Goal: Communication & Community: Answer question/provide support

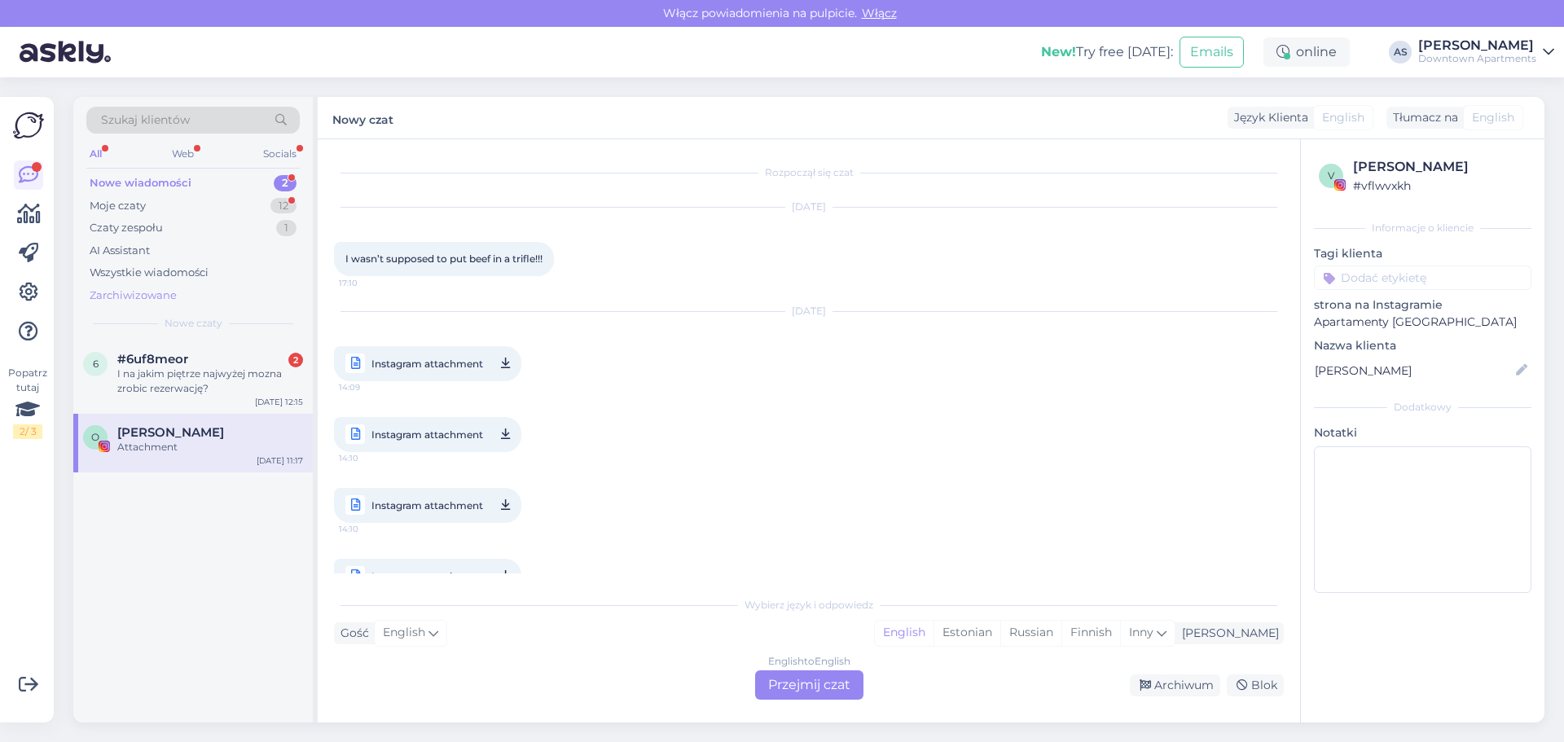
scroll to position [563, 0]
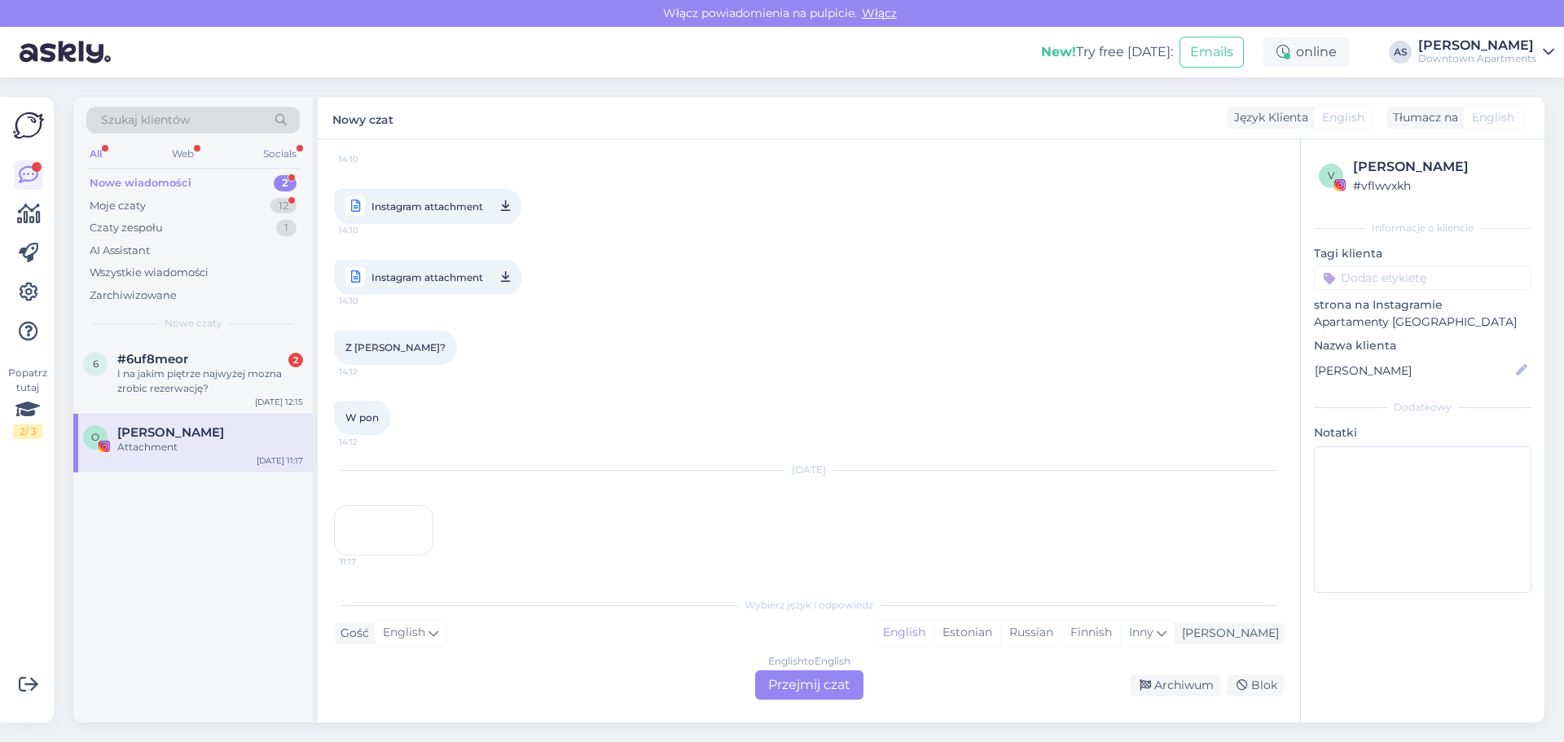
click at [178, 437] on span "[PERSON_NAME]" at bounding box center [170, 432] width 107 height 15
click at [165, 380] on div "I na jakim piętrze najwyżej mozna zrobic rezerwację?" at bounding box center [210, 381] width 186 height 29
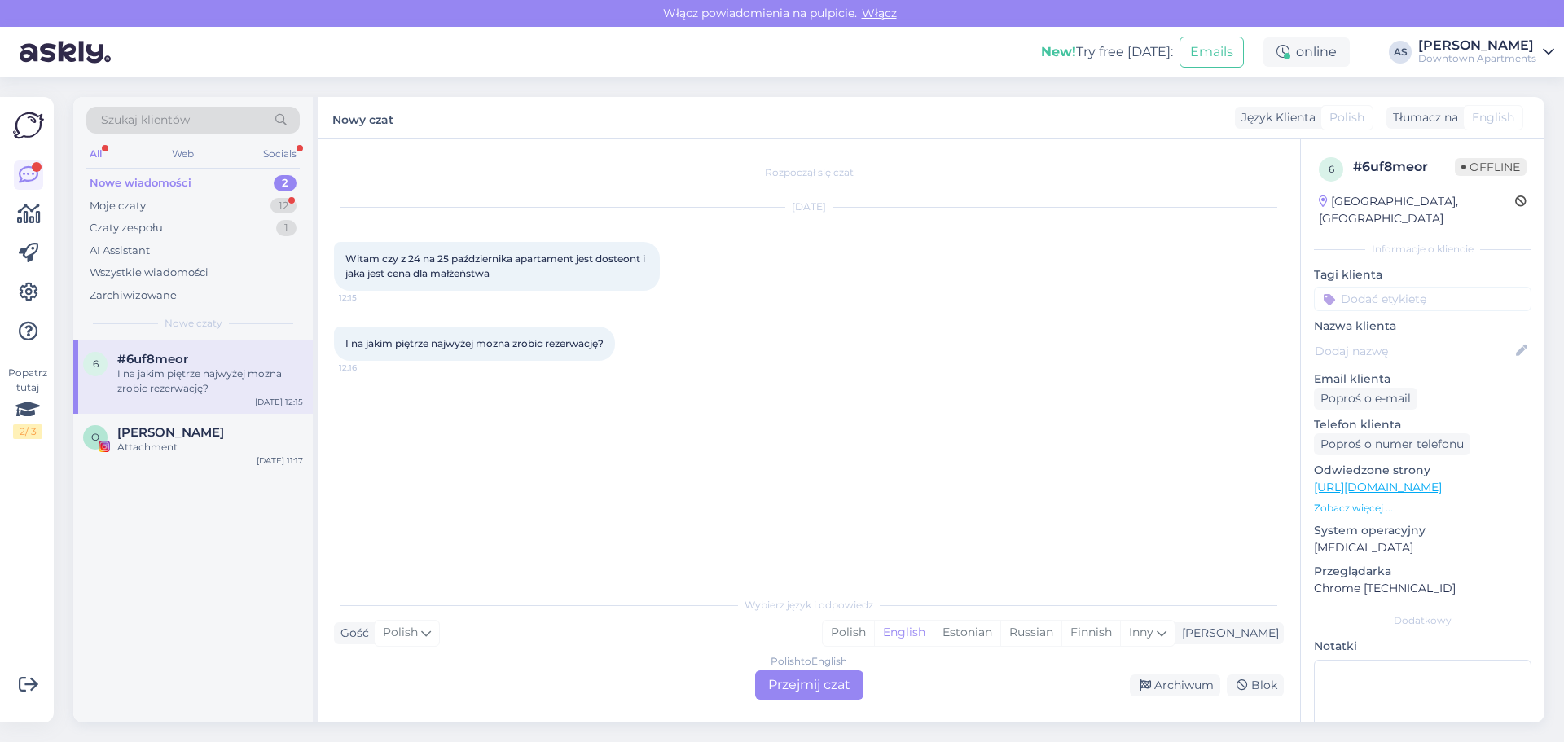
scroll to position [0, 0]
click at [1344, 501] on p "Zobacz więcej ..." at bounding box center [1423, 508] width 218 height 15
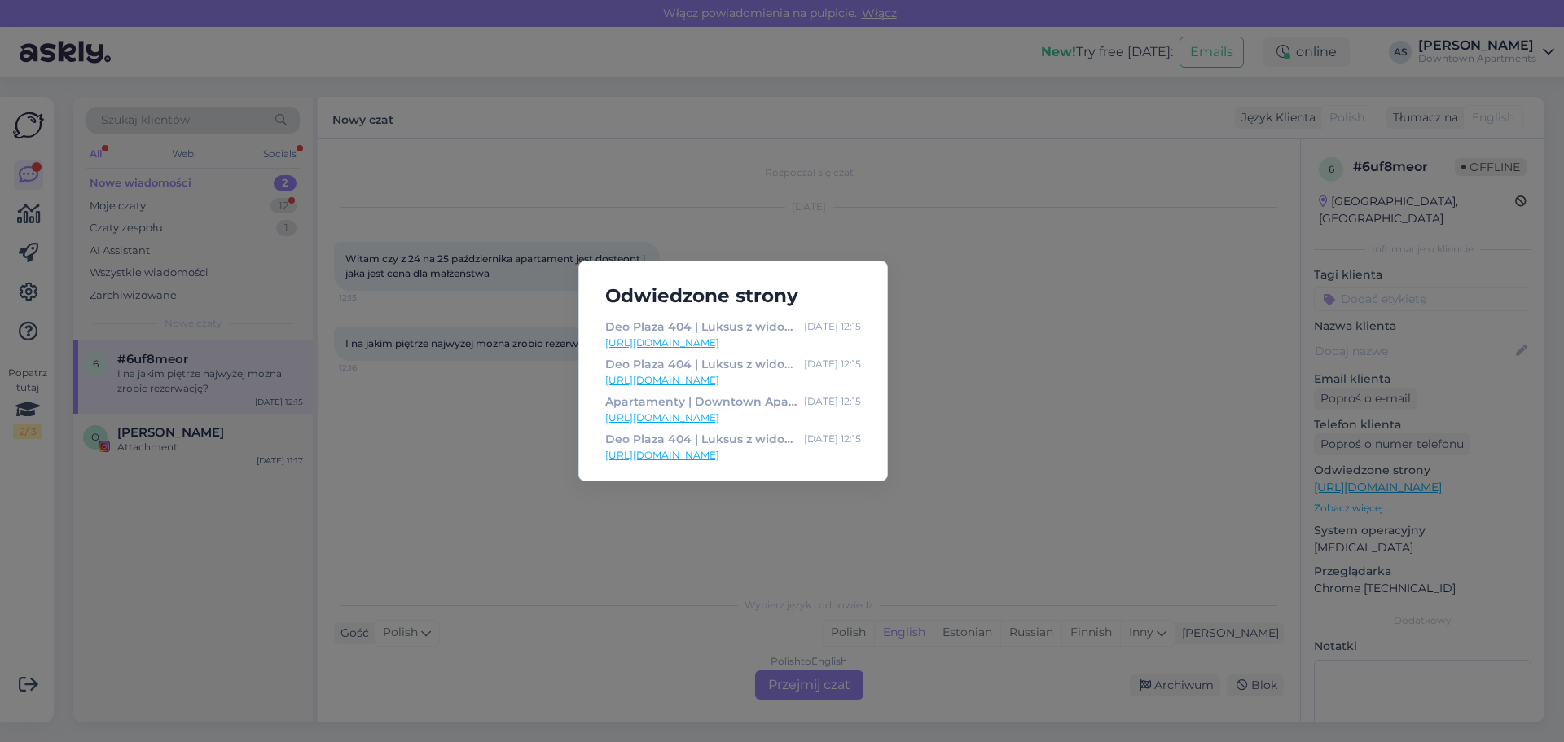
click at [621, 559] on div "Odwiedzone strony [GEOGRAPHIC_DATA] 404 | Luksus z widokiem na rzekę i [GEOGRAP…" at bounding box center [782, 371] width 1564 height 742
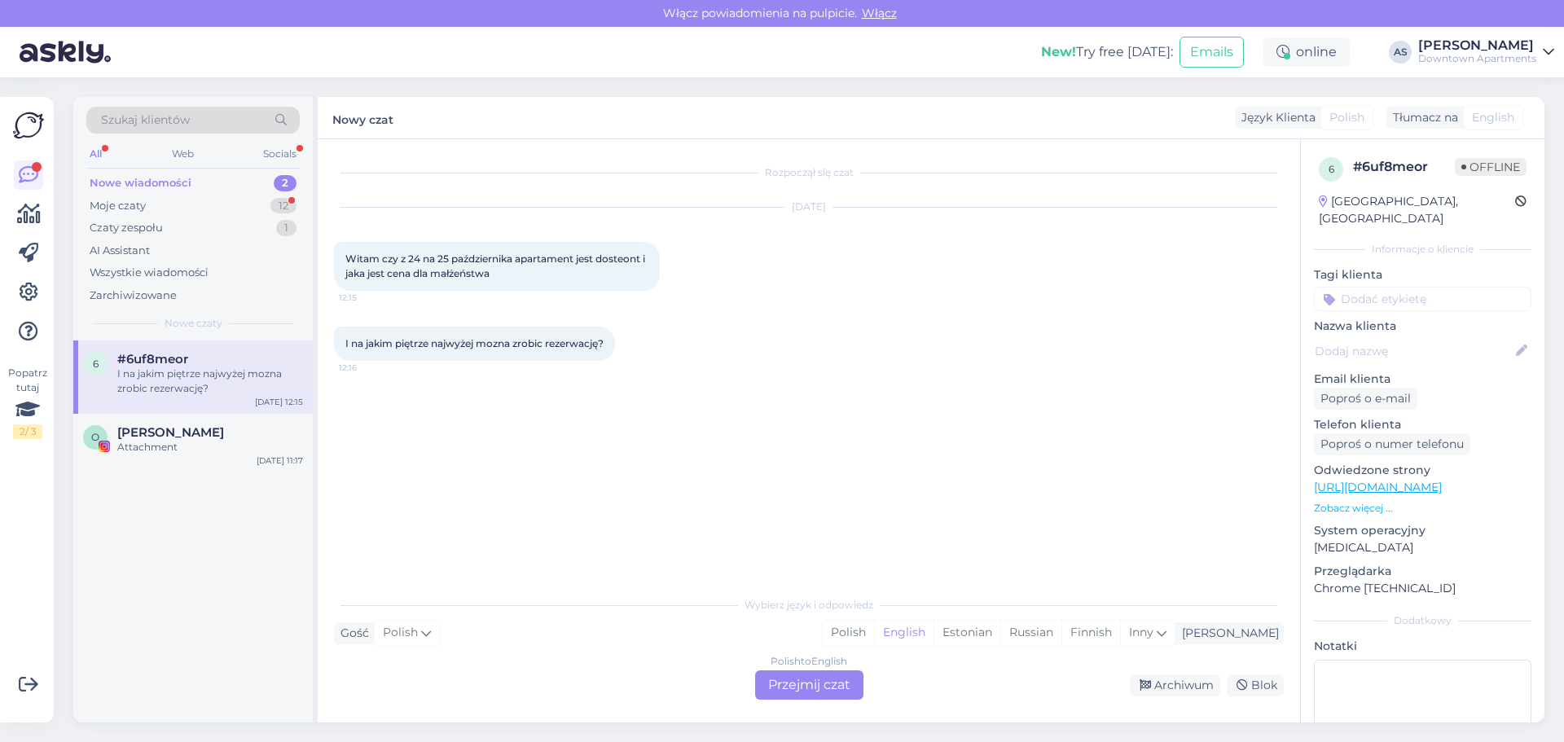
click at [828, 685] on div "Polish to English Przejmij czat" at bounding box center [809, 685] width 108 height 29
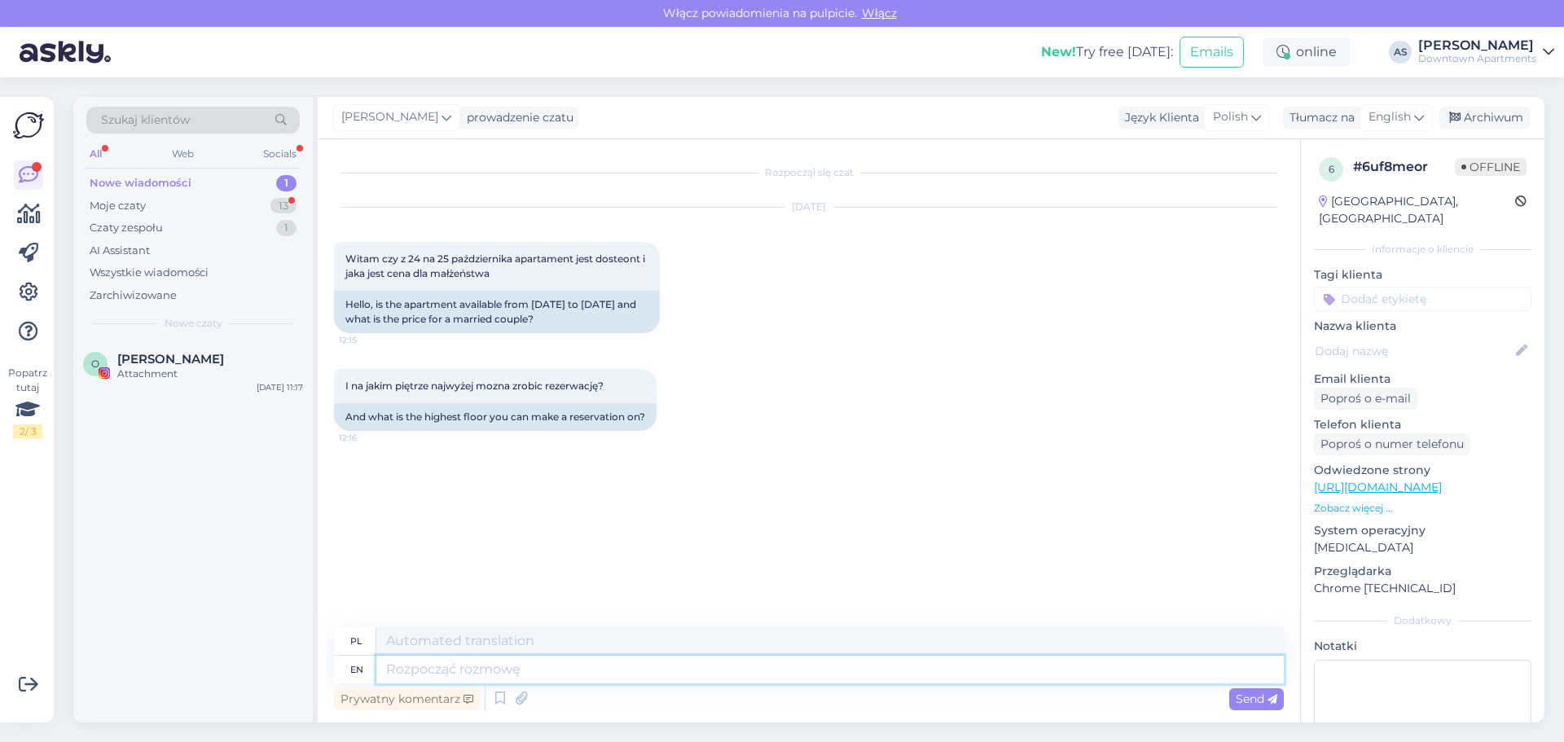
click at [474, 671] on textarea at bounding box center [830, 670] width 908 height 28
type textarea "Hello,"
type textarea "Cześć,"
type textarea "Hello, if"
type textarea "Cześć, jeśli"
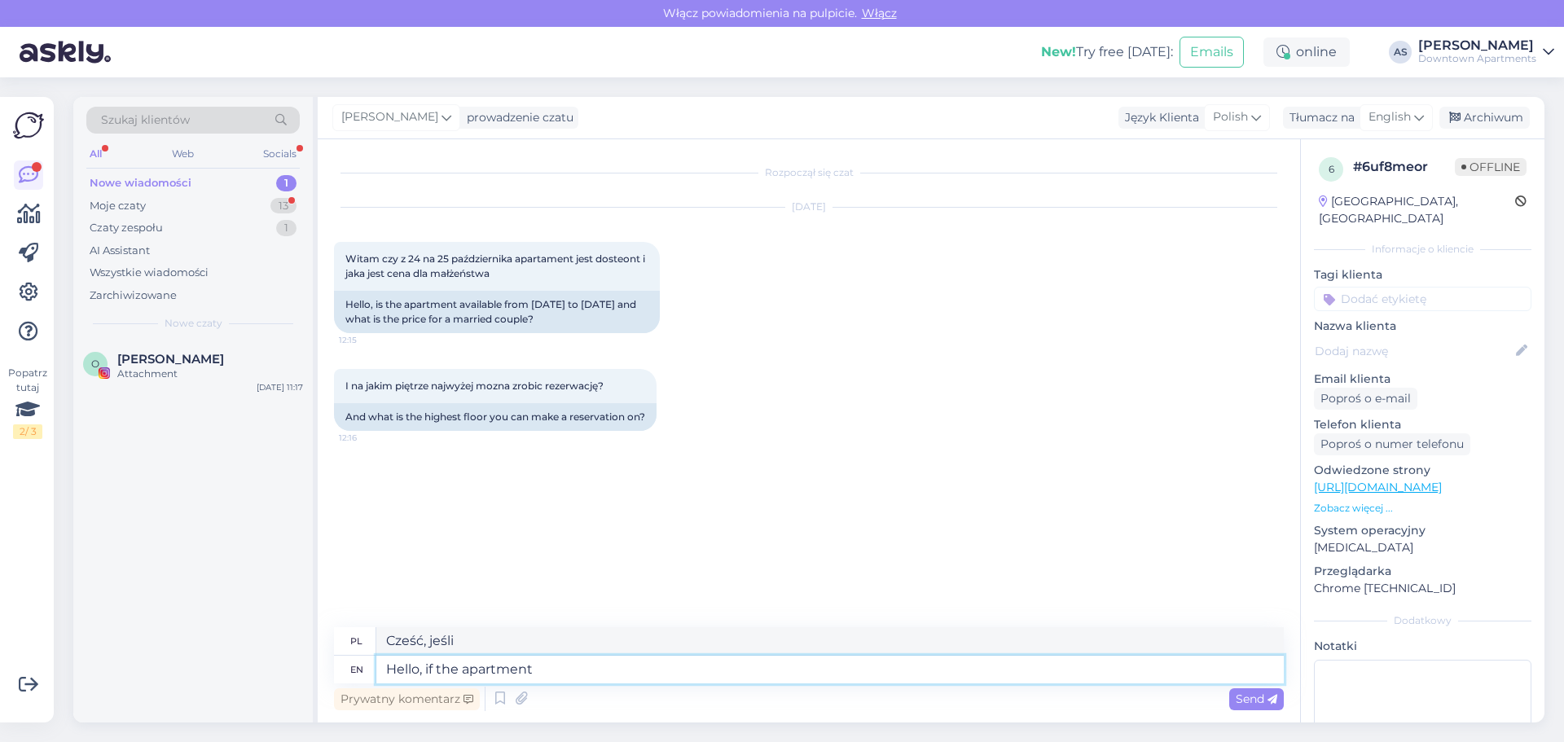
type textarea "Hello, if the apartment i"
type textarea "Witam, czy mieszkanie"
type textarea "Hello, if the apartment is a"
type textarea "Witam, czy mieszkanie jest"
type textarea "Hello, if the apartment is available"
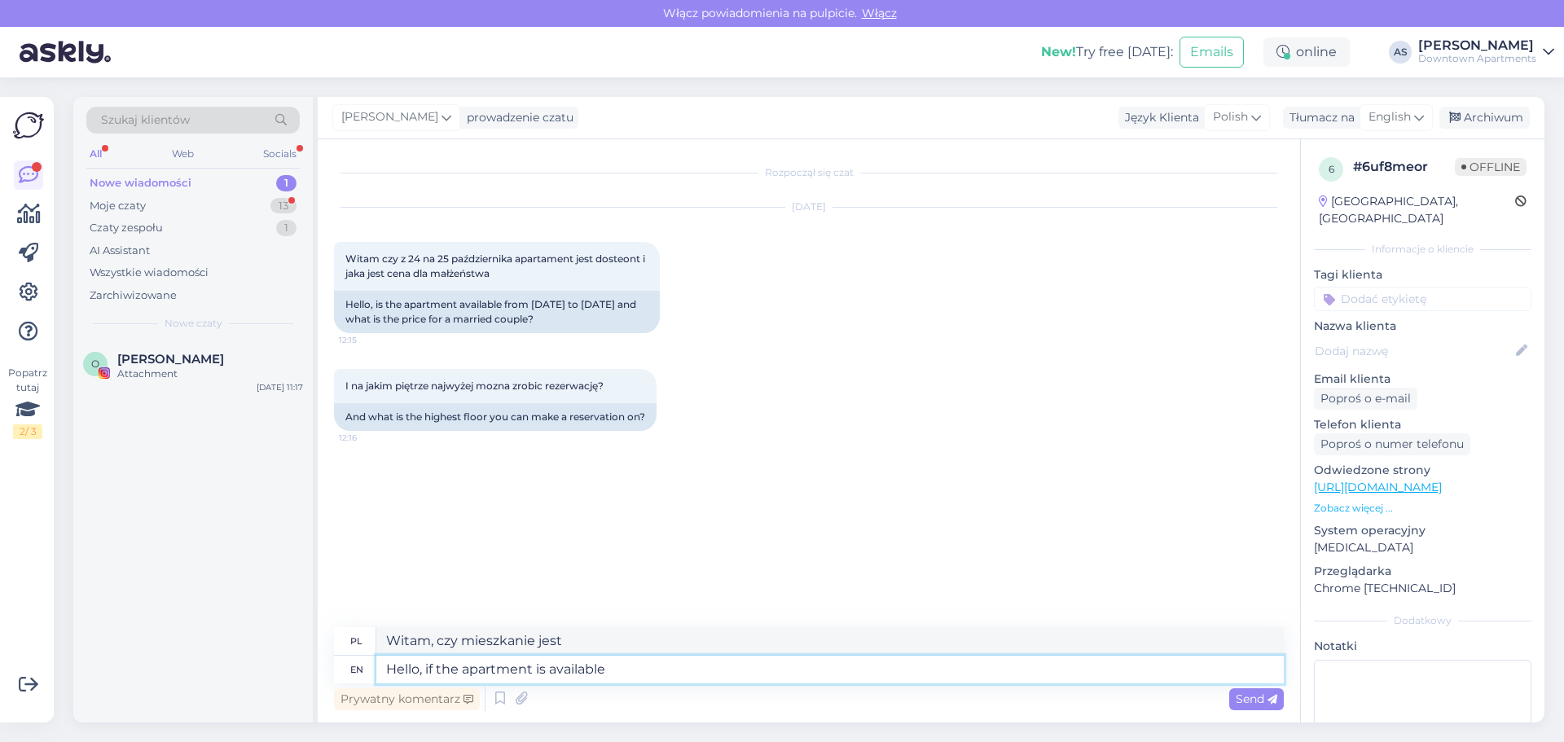
type textarea "Witam, czy mieszkanie jest dostępne?"
type textarea "Hello, if the apartment is available on"
type textarea "Witam, czy mieszkanie jest dostępne na"
type textarea "Hello, if the apartment is available on our"
type textarea "Witam, czy mieszkanie jest dostępne na naszej stronie?"
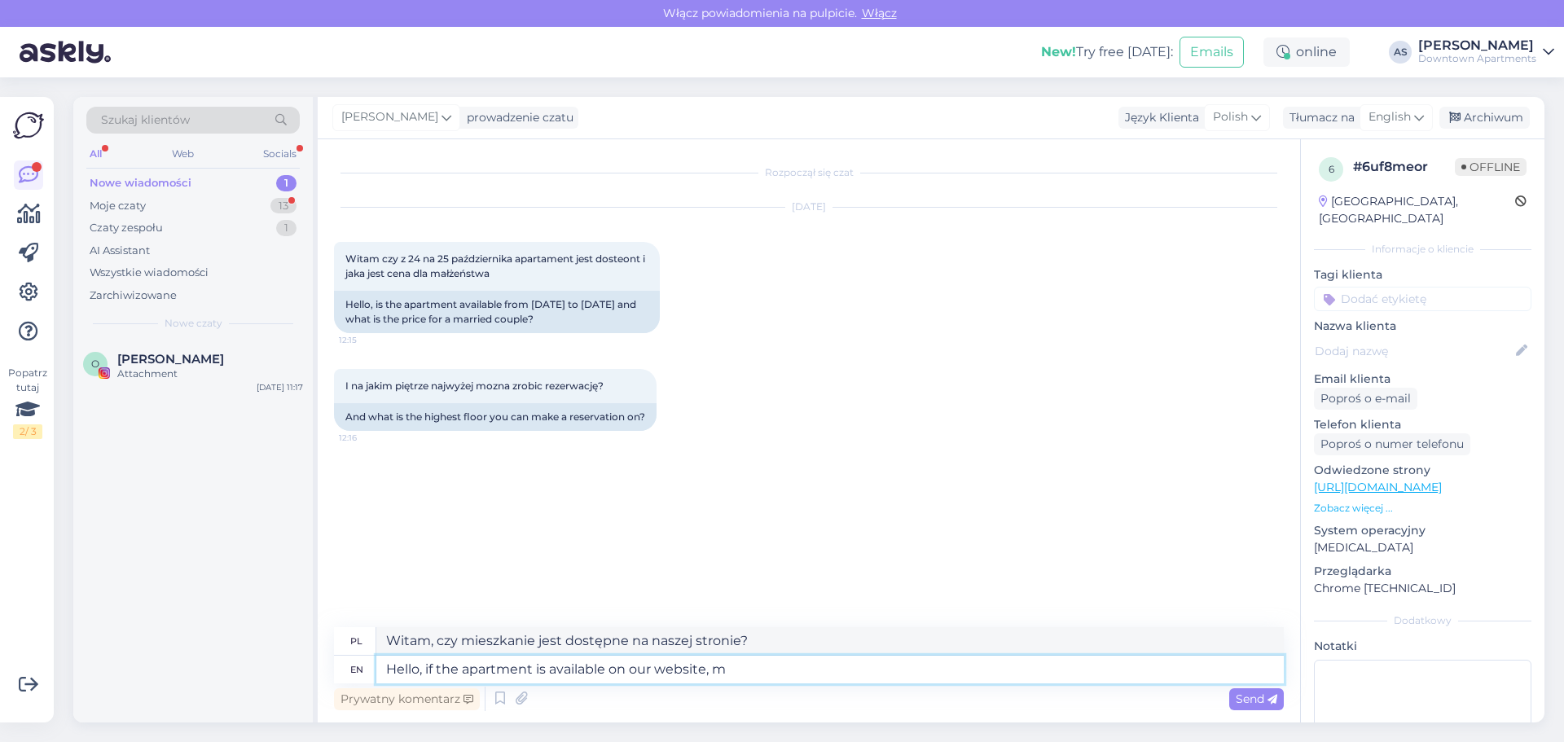
type textarea "Hello, if the apartment is available on our website, me"
type textarea "Witam, czy mieszkanie jest dostępne na naszej stronie,"
type textarea "Hello, if the apartment is available on our website, means it"
type textarea "Witam, jeżeli mieszkanie jest dostępne na naszej stronie to znaczy, że"
type textarea "Hello, if the apartment is available on our website, means it's"
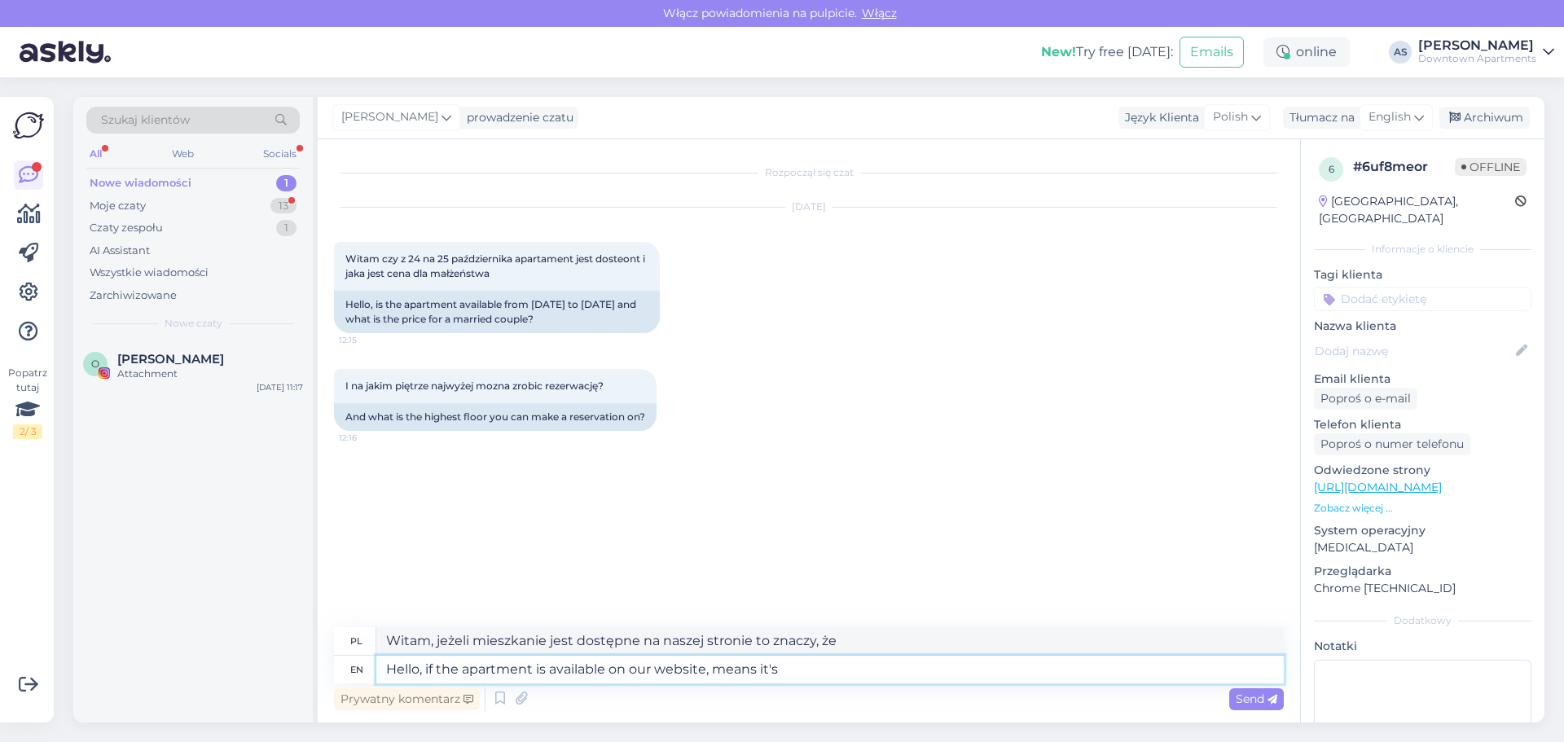
type textarea "Witam, jeżeli mieszkanie jest dostępne na naszej stronie to znaczy że jest"
type textarea "Hello, if the apartment is available on our website, means it's free to"
type textarea "Witam, jeśli mieszkanie jest dostępne na naszej stronie to znaczy że jest wolne"
type textarea "Hello, if the apartment is available on our website, means it's free to book"
type textarea "Witam, jeśli apartament jest dostępny na naszej stronie oznacza to, że można go…"
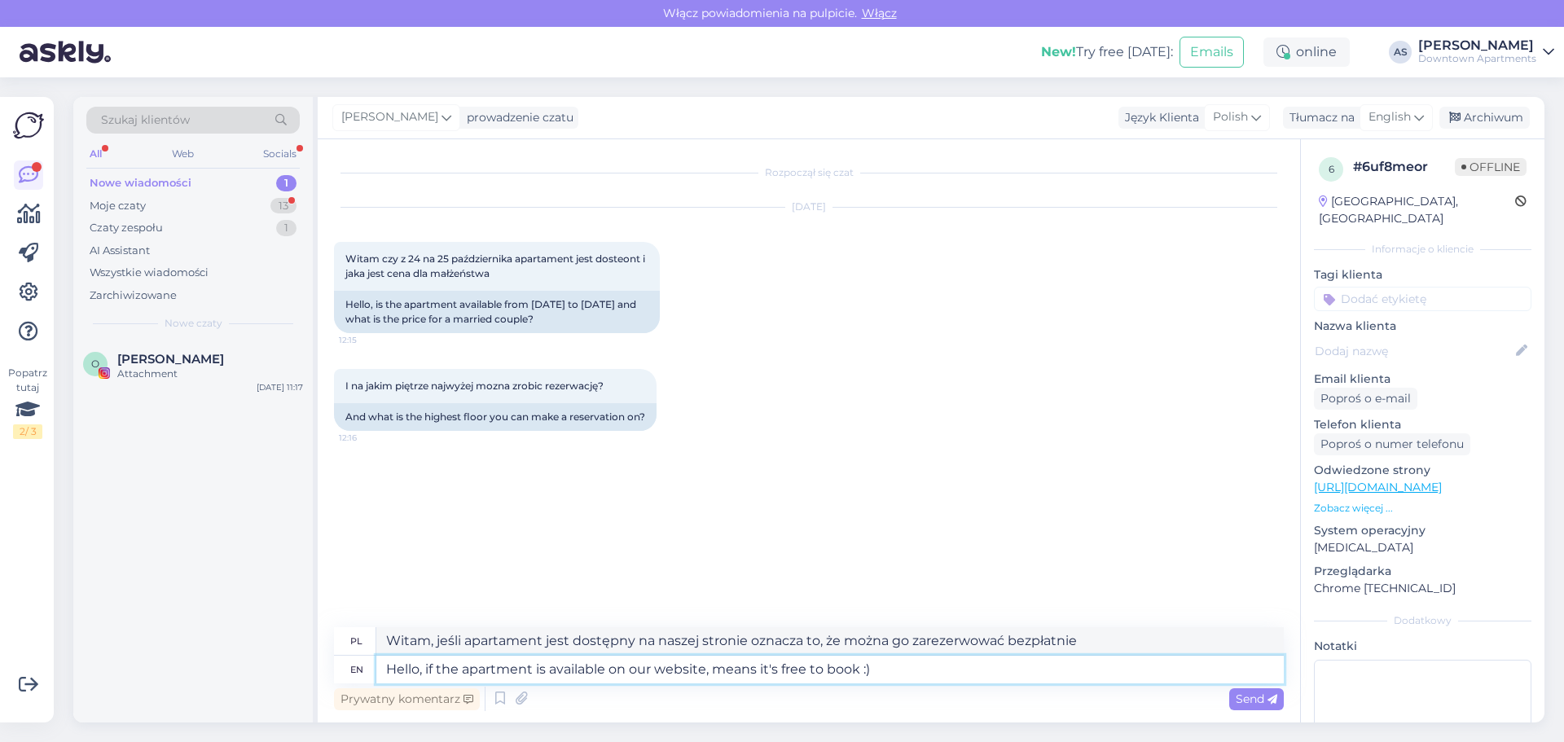
type textarea "Hello, if the apartment is available on our website, means it's free to book :)"
type textarea "Witaj, jeśli apartament jest dostępny na naszej stronie oznacza to, że można go…"
type textarea "Hello, if the apartment is available on our website, means it's free to book :)…"
type textarea "Witam, jeśli apartament jest dostępny na naszej stronie, oznacza to, że można g…"
type textarea "Hello, if the apartment is available on our website, means it's free to book :)…"
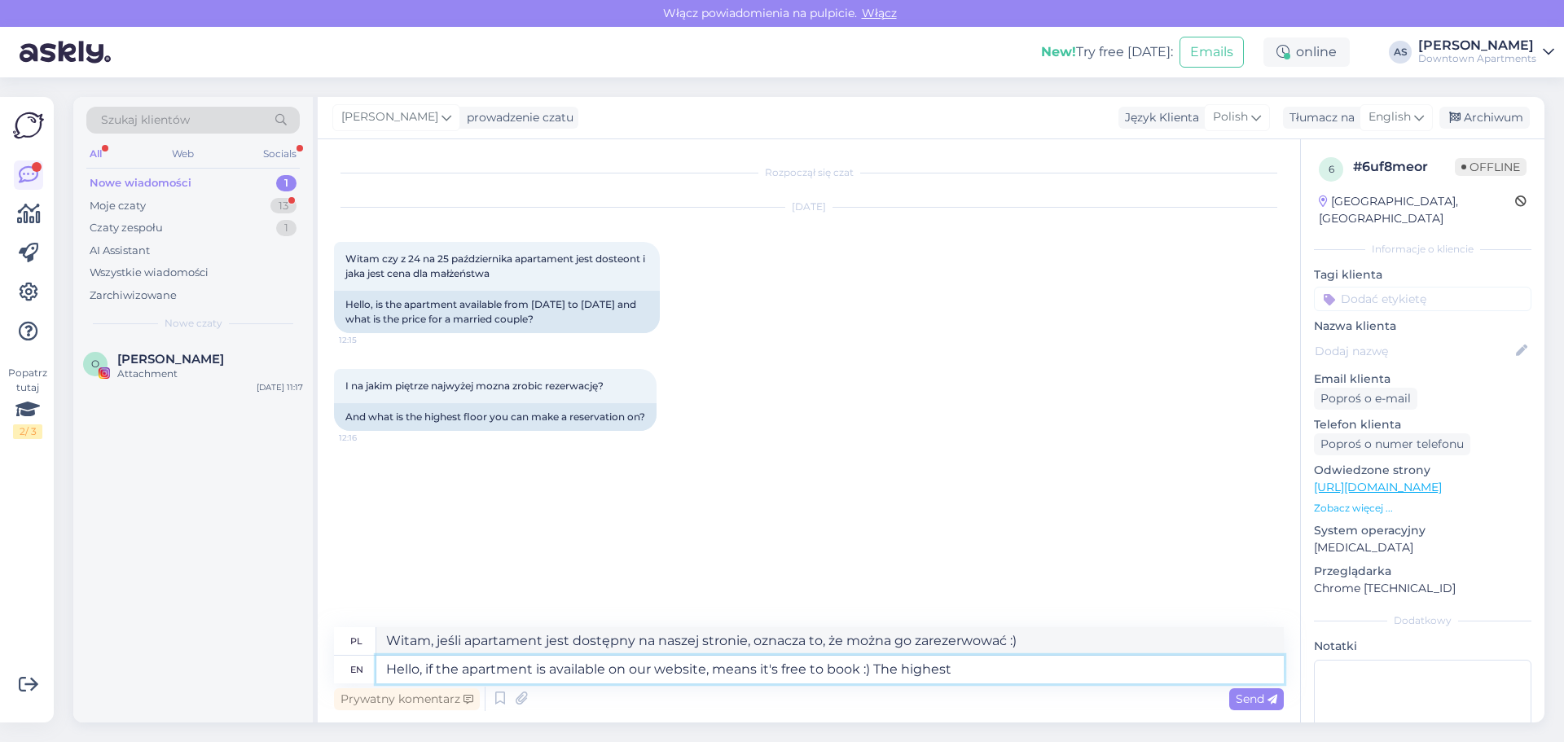
type textarea "Witam, jeżeli apartament jest dostępny na naszej stronie to znaczy że można go …"
type textarea "Hello, if the apartment is available on our website, means it's free to book :)…"
type textarea "Witam, jeśli apartament jest dostępny na naszej stronie to znaczy, że można go …"
type textarea "Hello, if the apartment is available on our website, means it's free to book :)…"
type textarea "Witam, jeżeli apartament jest dostępny na naszej stronie to znaczy że można go …"
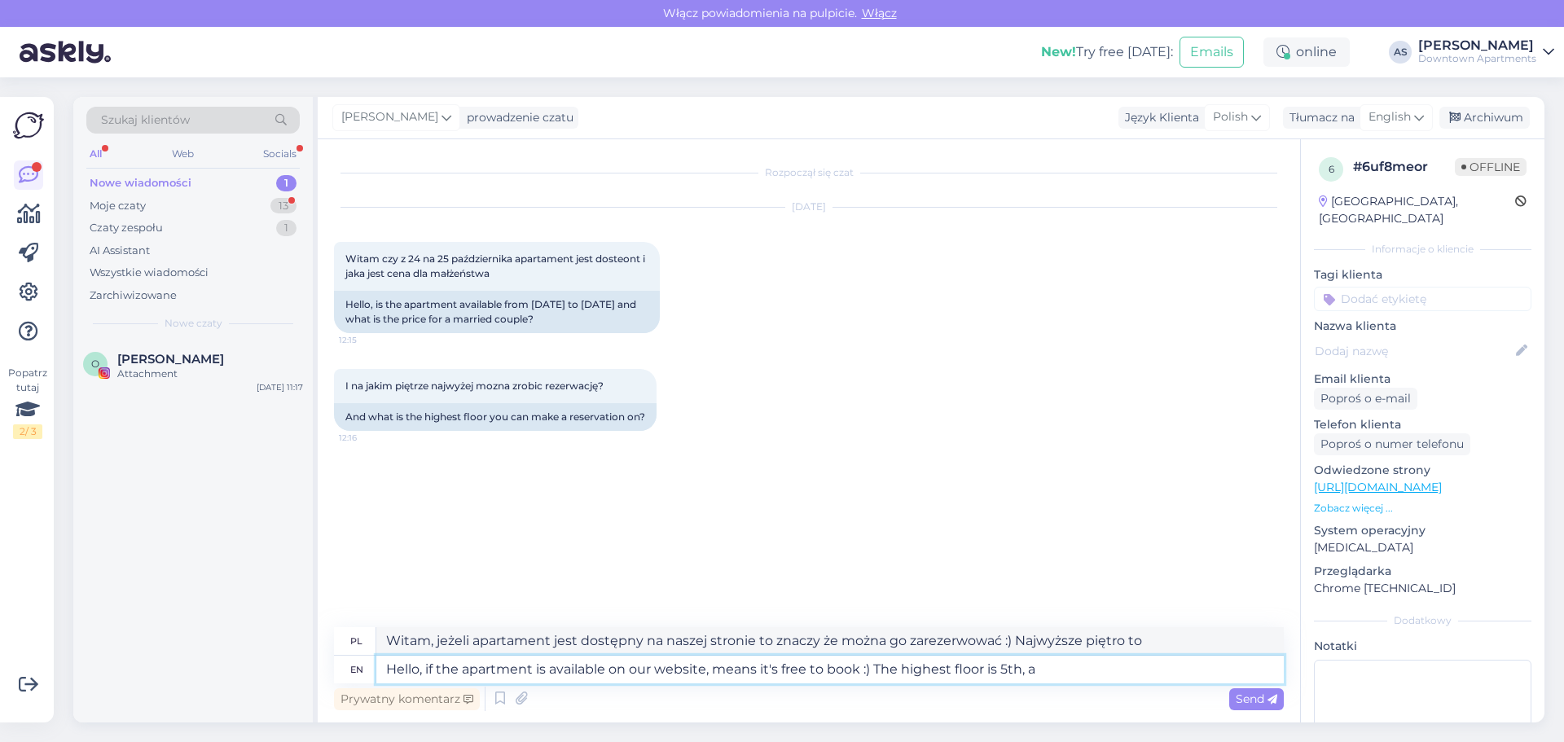
type textarea "Hello, if the apartment is available on our website, means it's free to book :)…"
type textarea "Witam, jeśli apartament jest dostępny na naszej stronie to znaczy, że można go …"
type textarea "Hello, if the apartment is available on our website, means it's free to book :)…"
type textarea "Witam, jeżeli apartament jest dostępny na naszej stronie to znaczy że można go …"
type textarea "Hello, if the apartment is available on our website, means it's free to book :)…"
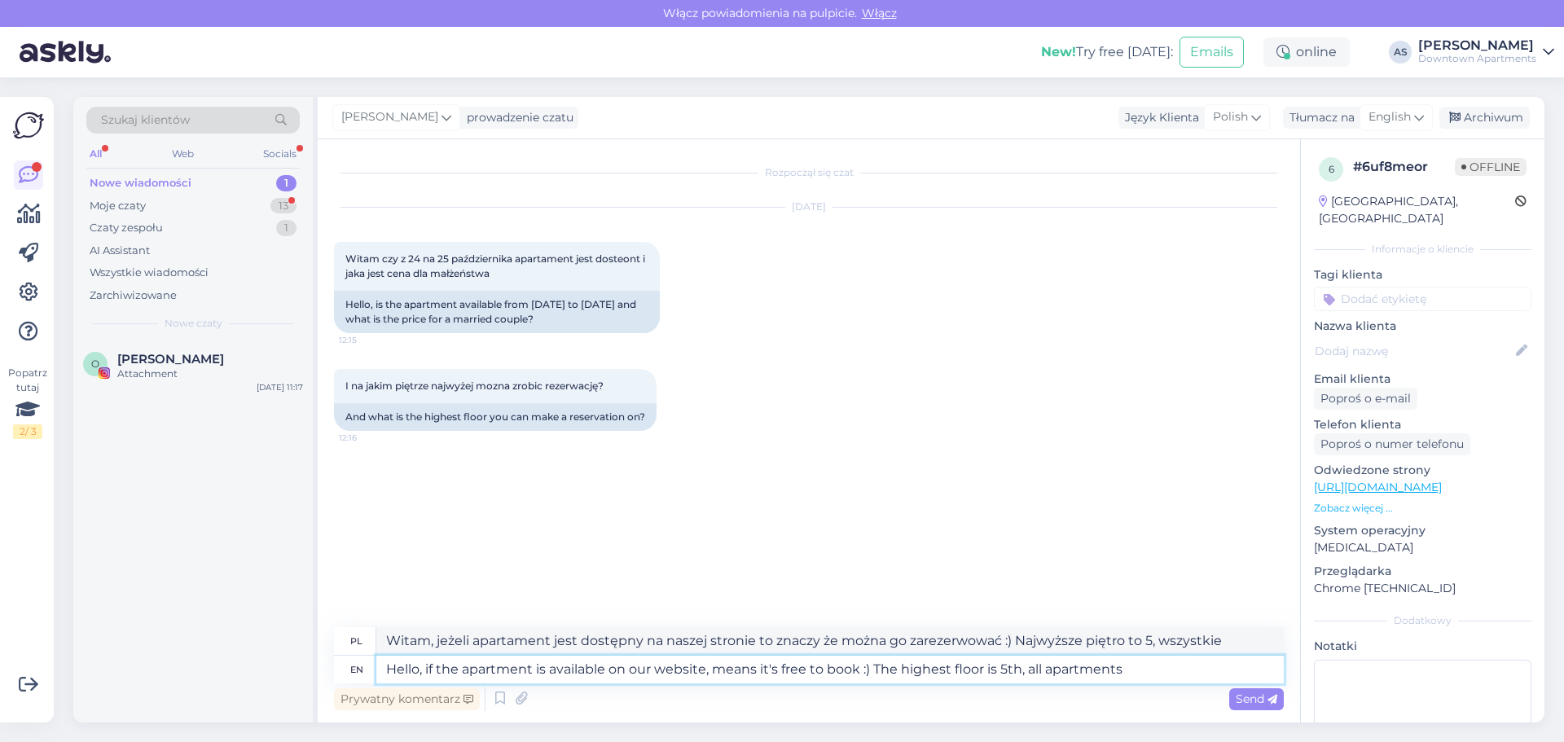
type textarea "Witam, jeśli apartament jest dostępny na naszej stronie to znaczy, że można go …"
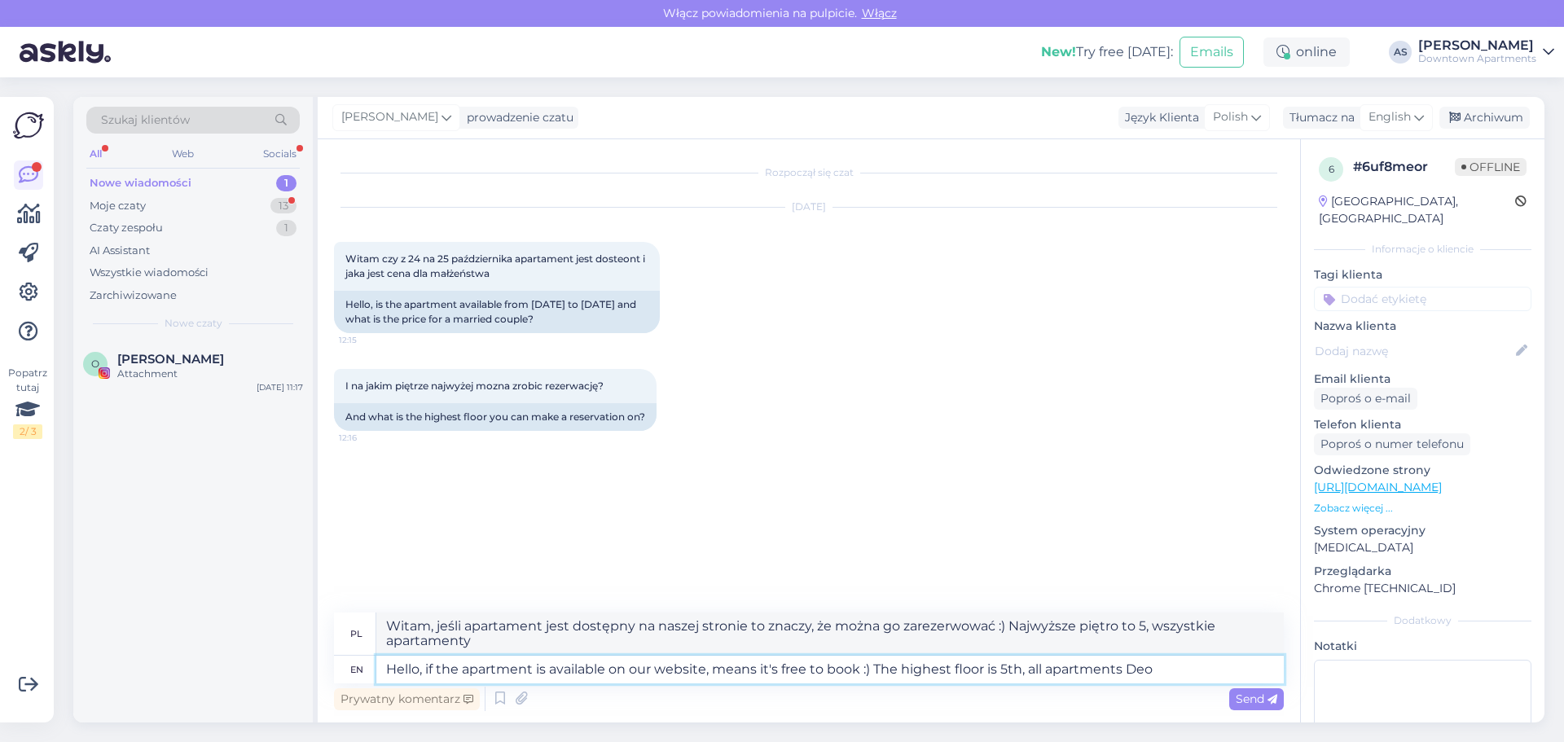
type textarea "Hello, if the apartment is available on our website, means it's free to book :)…"
type textarea "Witam, jeśli apartament jest dostępny na naszej stronie to znaczy, że można go …"
type textarea "Hello, if the apartment is available on our website, means it's free to book :)…"
type textarea "Witam, jeśli apartament jest dostępny na naszej stronie oznacza to, że można go…"
type textarea "Hello, if the apartment is available on our website, means it's free to book :)…"
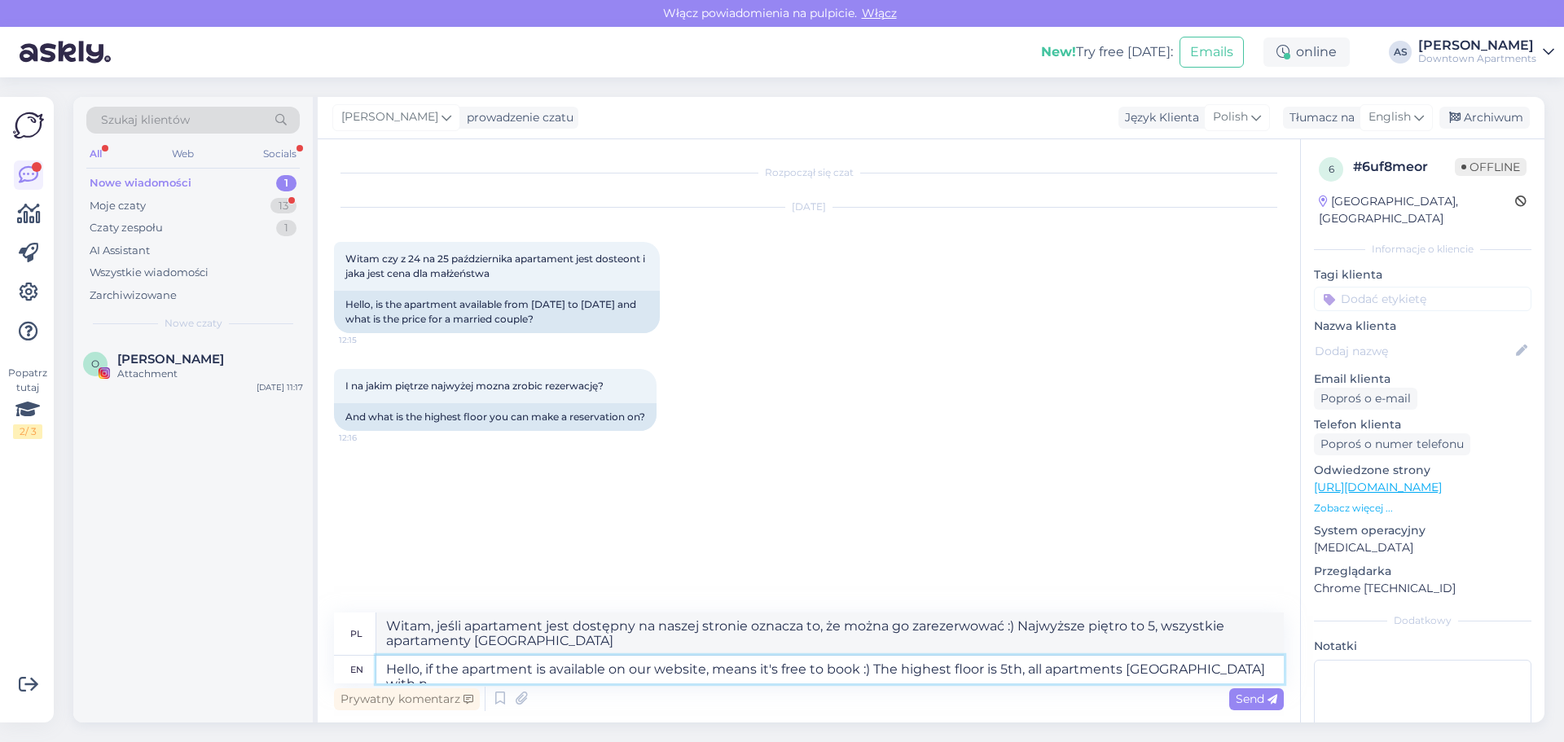
type textarea "Witam, jeśli apartament jest dostępny na naszej stronie oznacza to, że można go…"
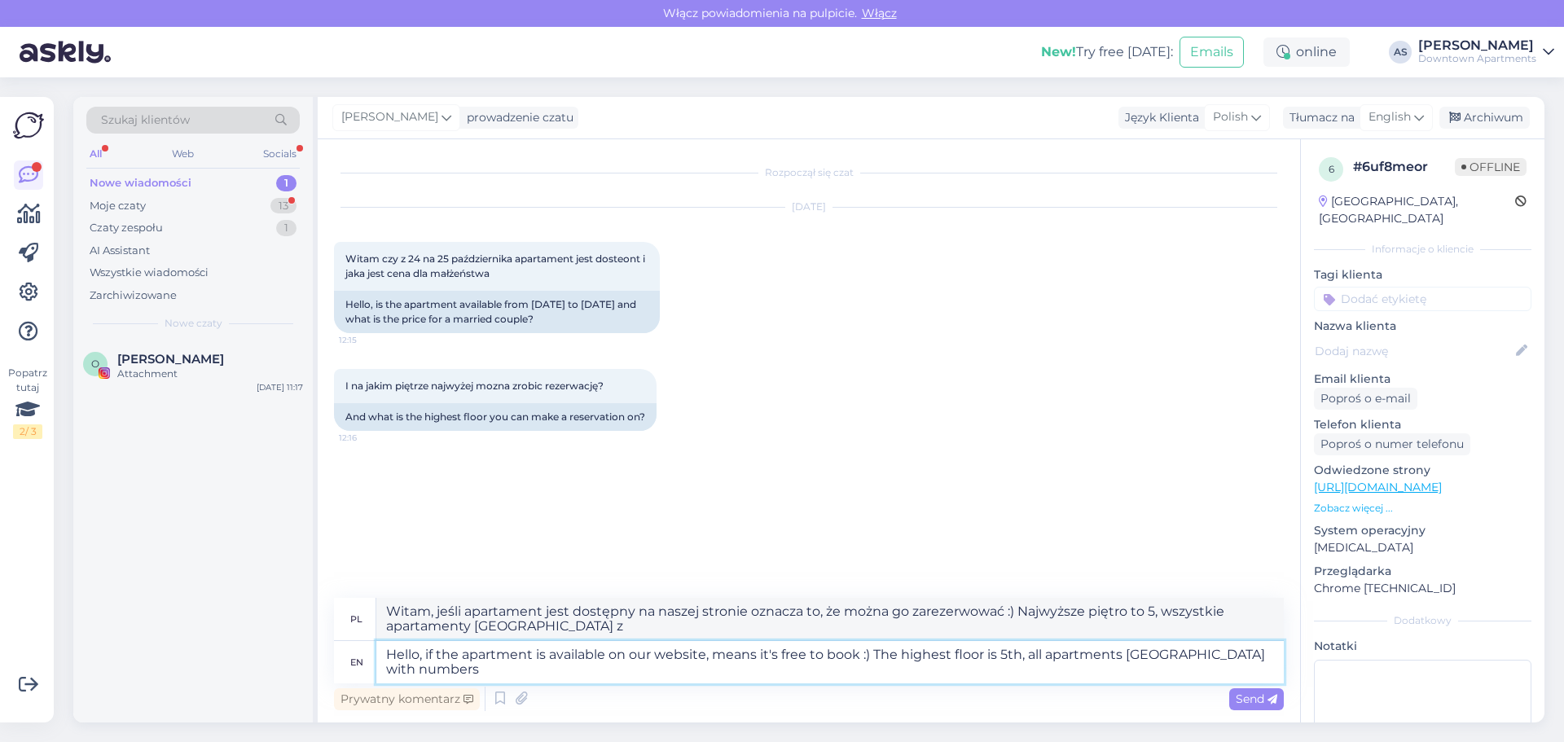
type textarea "Hello, if the apartment is available on our website, means it's free to book :)…"
type textarea "Witam, jeśli apartament jest dostępny na naszej stronie to znaczy że można go z…"
type textarea "Hello, if the apartment is available on our website, means it's free to book :)…"
type textarea "Witam, jeżeli apartament jest dostępny na naszej stronie to znaczy że można go …"
type textarea "Hello, if the apartment is available on our website, means it's free to book :)…"
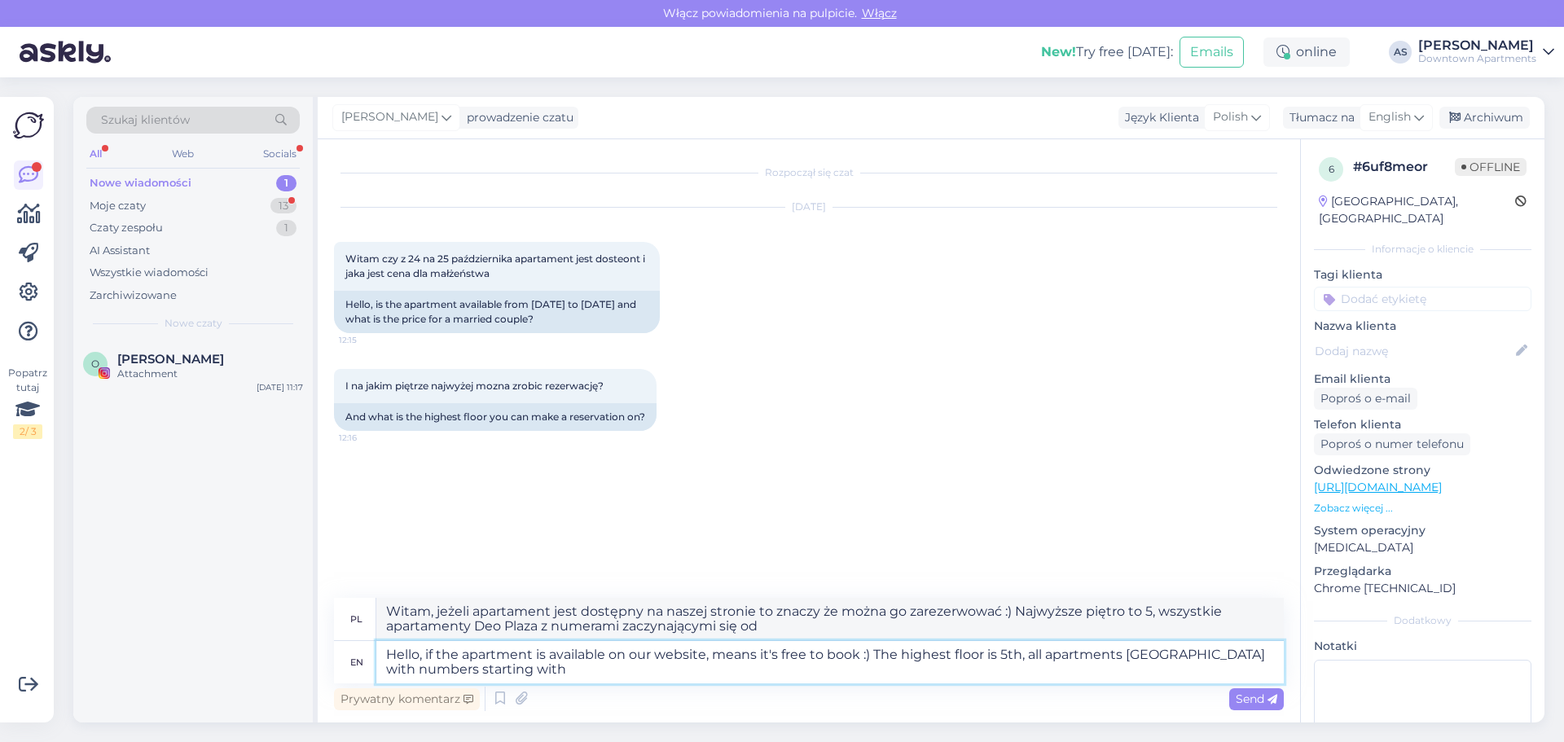
type textarea "Witam, jeśli apartament jest dostępny na naszej stronie to znaczy że można go z…"
type textarea "Hello, if the apartment is available on our website, means it's free to book :)…"
type textarea "Witam, jeśli apartament jest dostępny na naszej stronie to znaczy że można go z…"
type textarea "Hello, if the apartment is available on our website, means it's free to book :)…"
type textarea "Witam, jeśli apartament jest dostępny na naszej stronie oznacza to, że można go…"
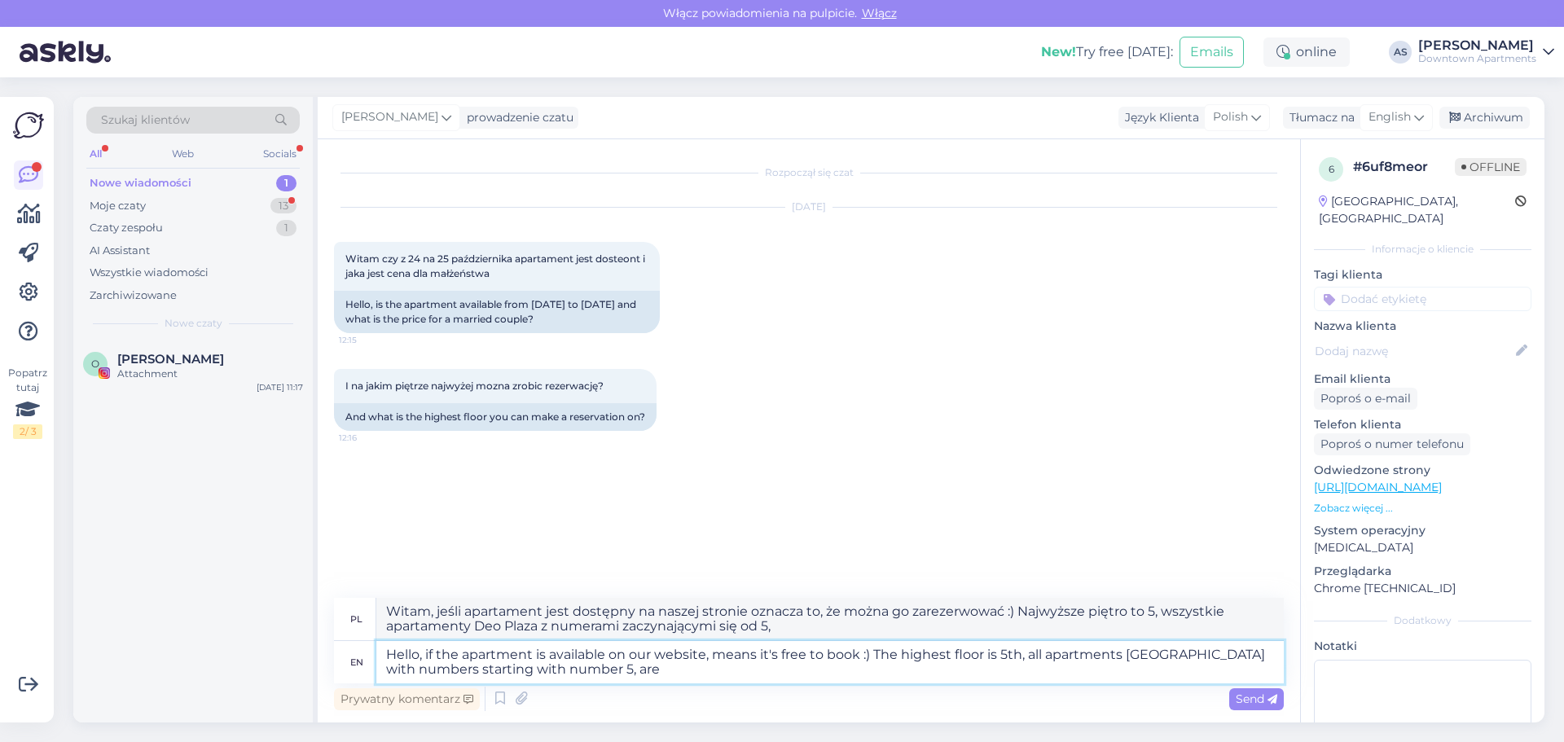
type textarea "Hello, if the apartment is available on our website, means it's free to book :)…"
type textarea "Witam, jeśli apartament jest dostępny na naszej stronie oznacza to, że można go…"
type textarea "Hello, if the apartment is available on our website, means it's free to book :)…"
type textarea "Witam, jeśli apartament jest dostępny na naszej stronie oznacza to, że można go…"
type textarea "Hello, if the apartment is available on our website, means it's free to book :)…"
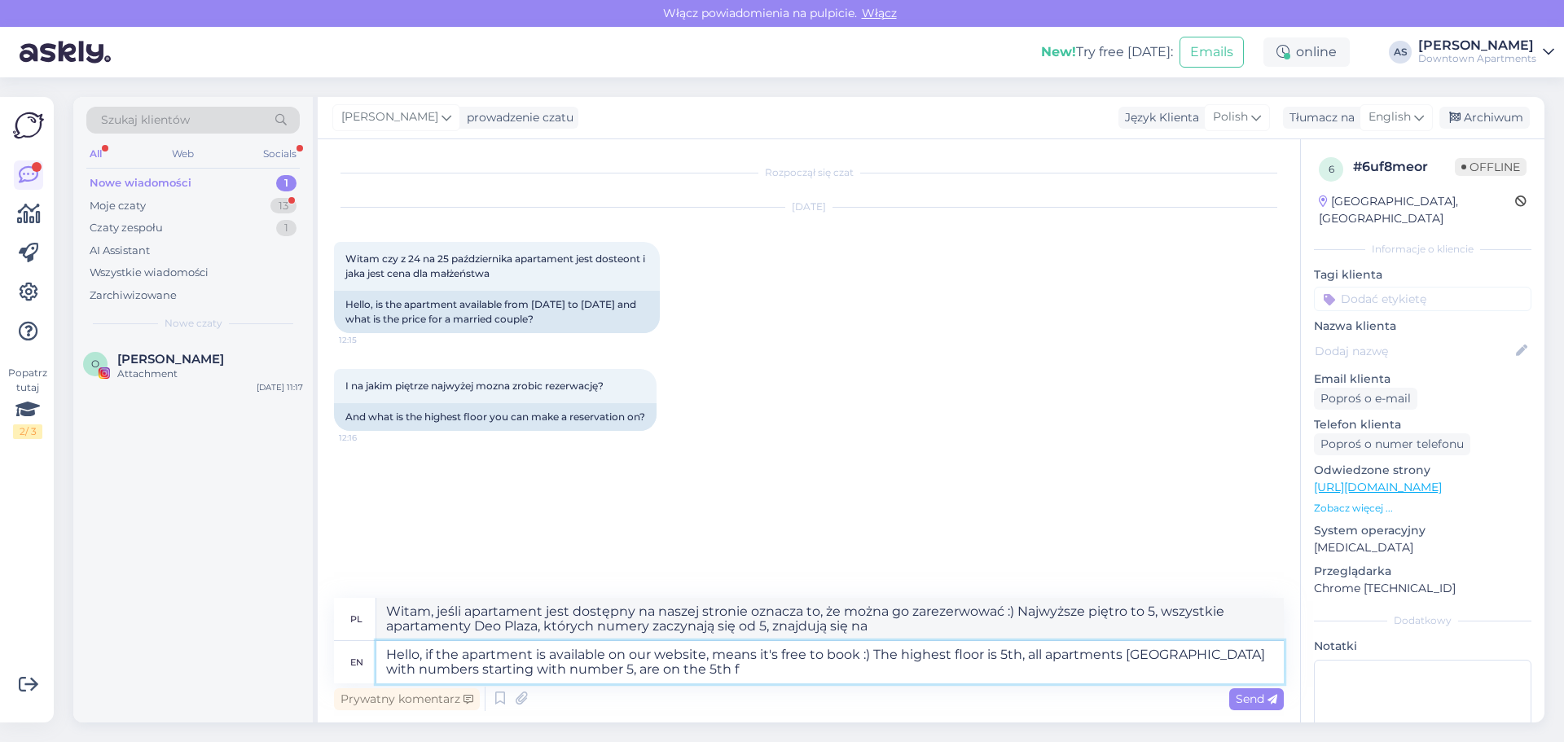
type textarea "Witam, jeśli apartament jest dostępny na naszej stronie oznacza to, że można go…"
type textarea "Hello, if the apartment is available on our website, means it's free to book :)…"
type textarea "Witaj, jeśli apartament jest dostępny na naszej stronie oznacza to, że można go…"
type textarea "Hello, if the apartment is available on our website, means it's free to book :)…"
type textarea "Witajcie, jeśli apartament jest dostępny na naszej stronie oznacza to, że można…"
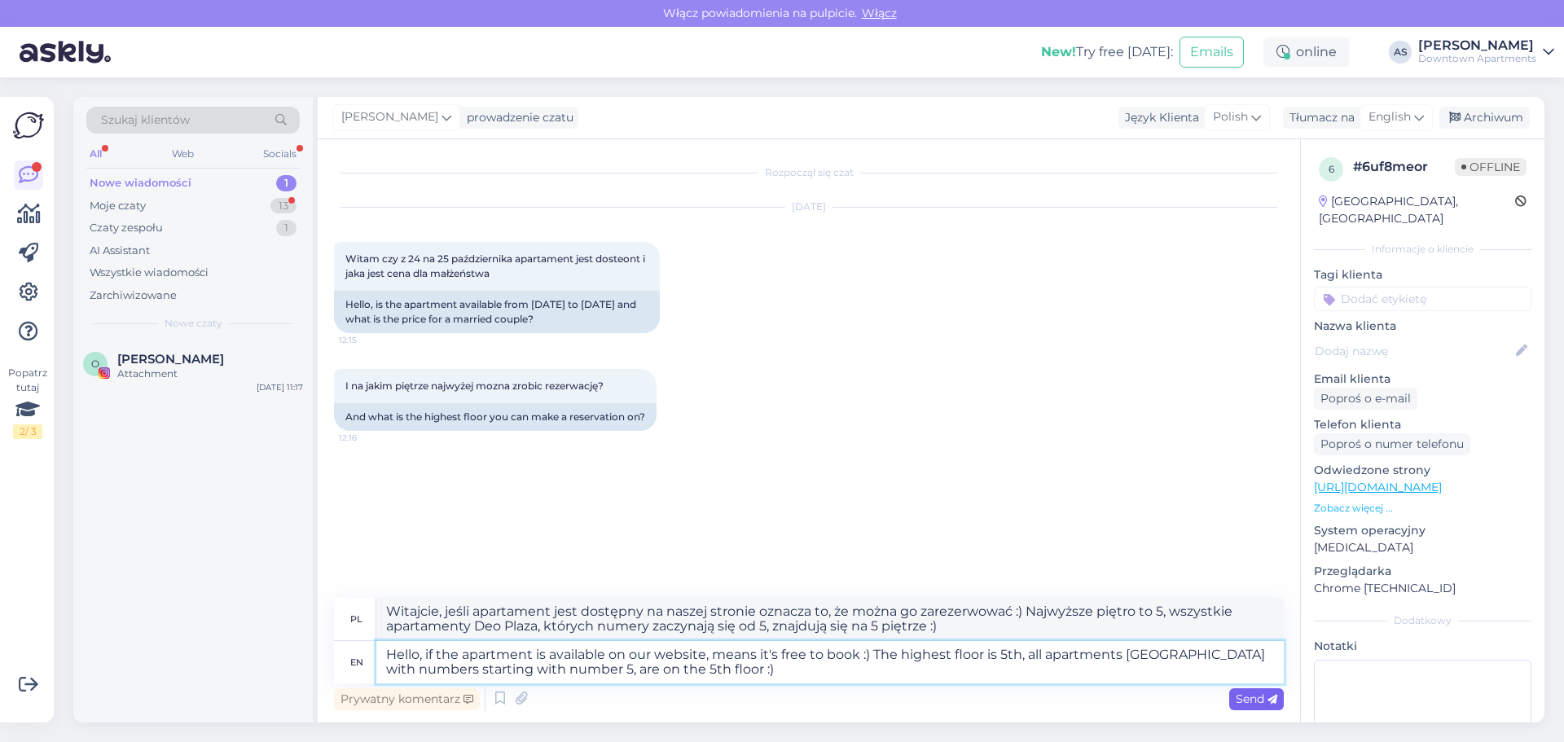
type textarea "Hello, if the apartment is available on our website, means it's free to book :)…"
click at [1245, 704] on span "Send" at bounding box center [1257, 699] width 42 height 15
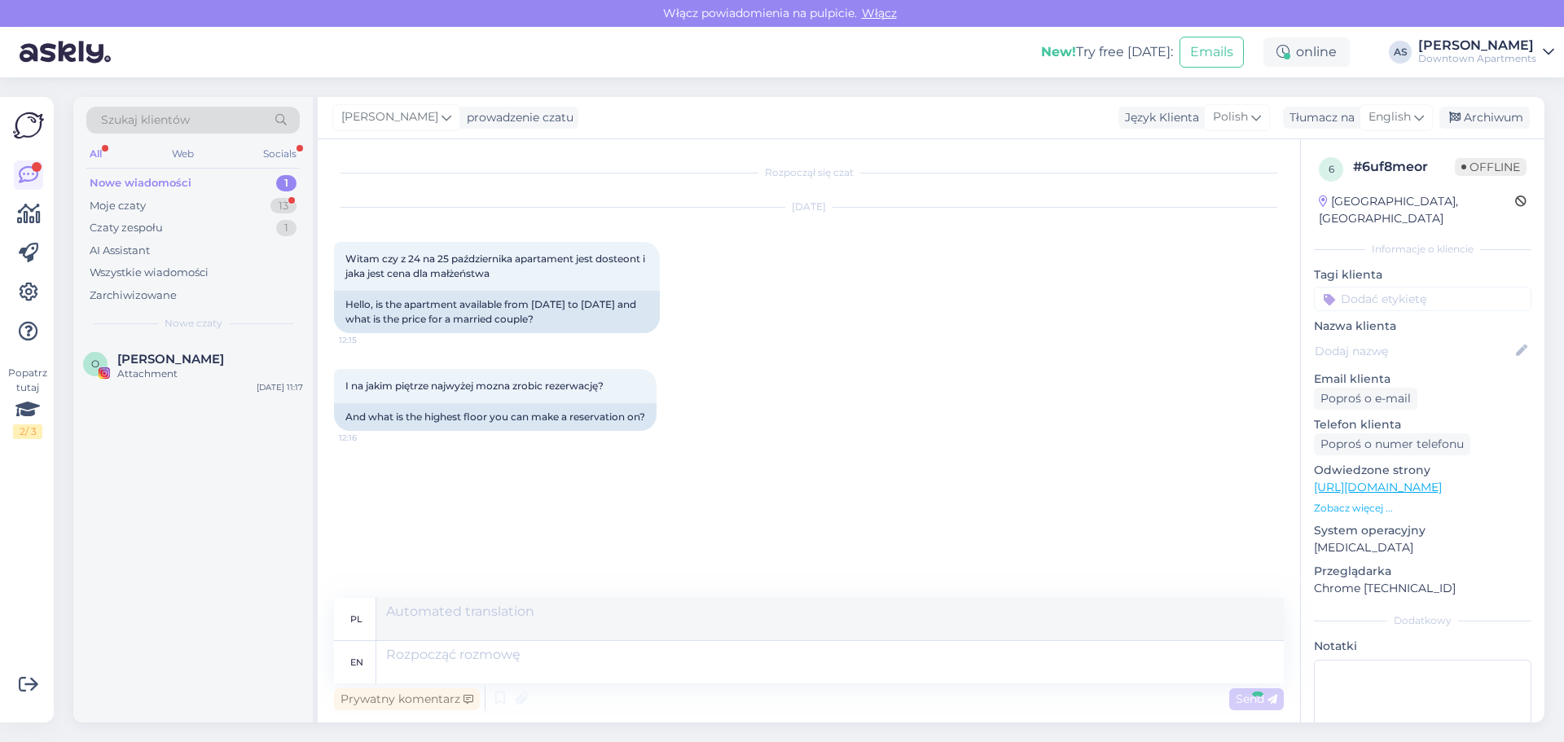
scroll to position [22, 0]
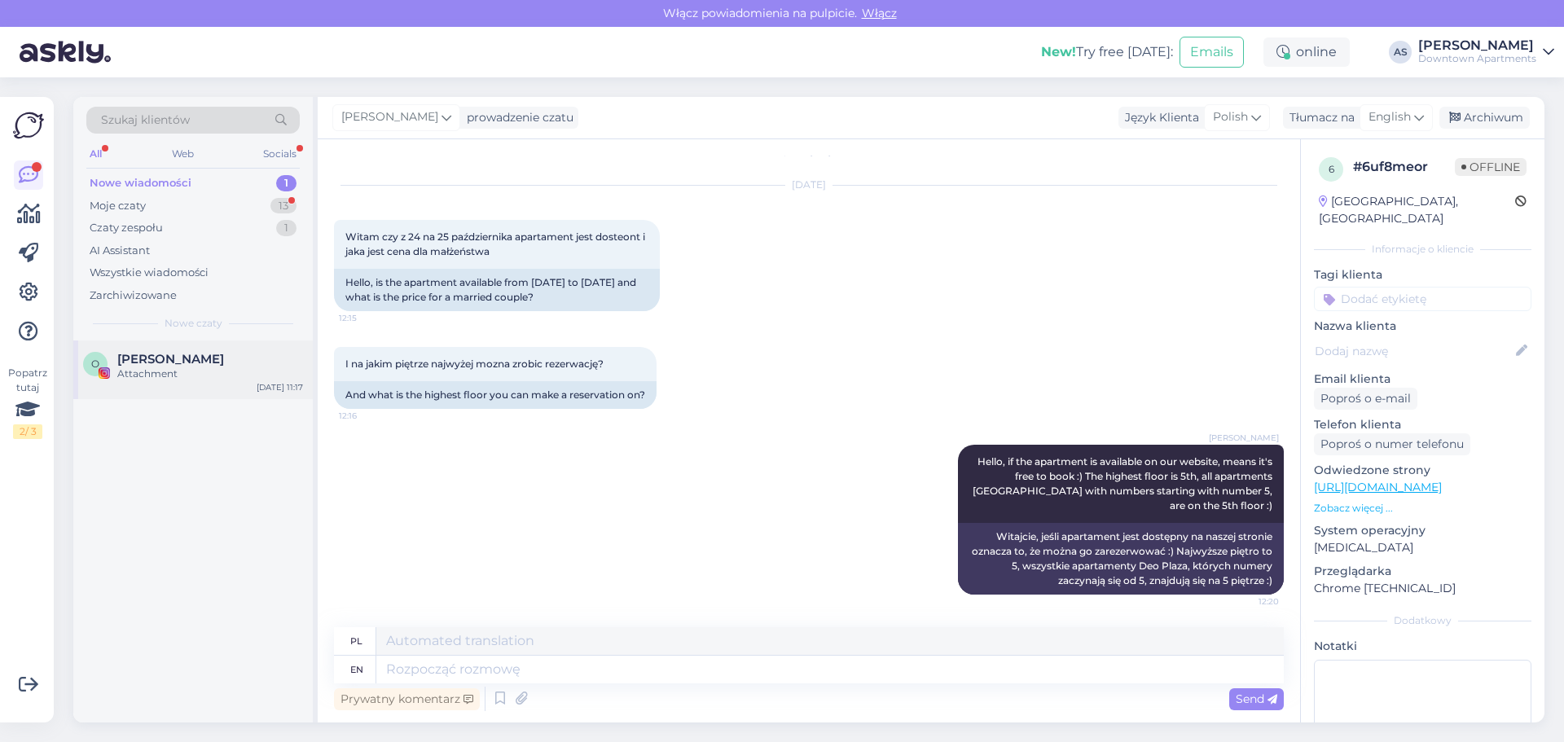
click at [152, 389] on div "O [PERSON_NAME] Attachment [DATE] 11:17" at bounding box center [193, 370] width 240 height 59
